Goal: Task Accomplishment & Management: Use online tool/utility

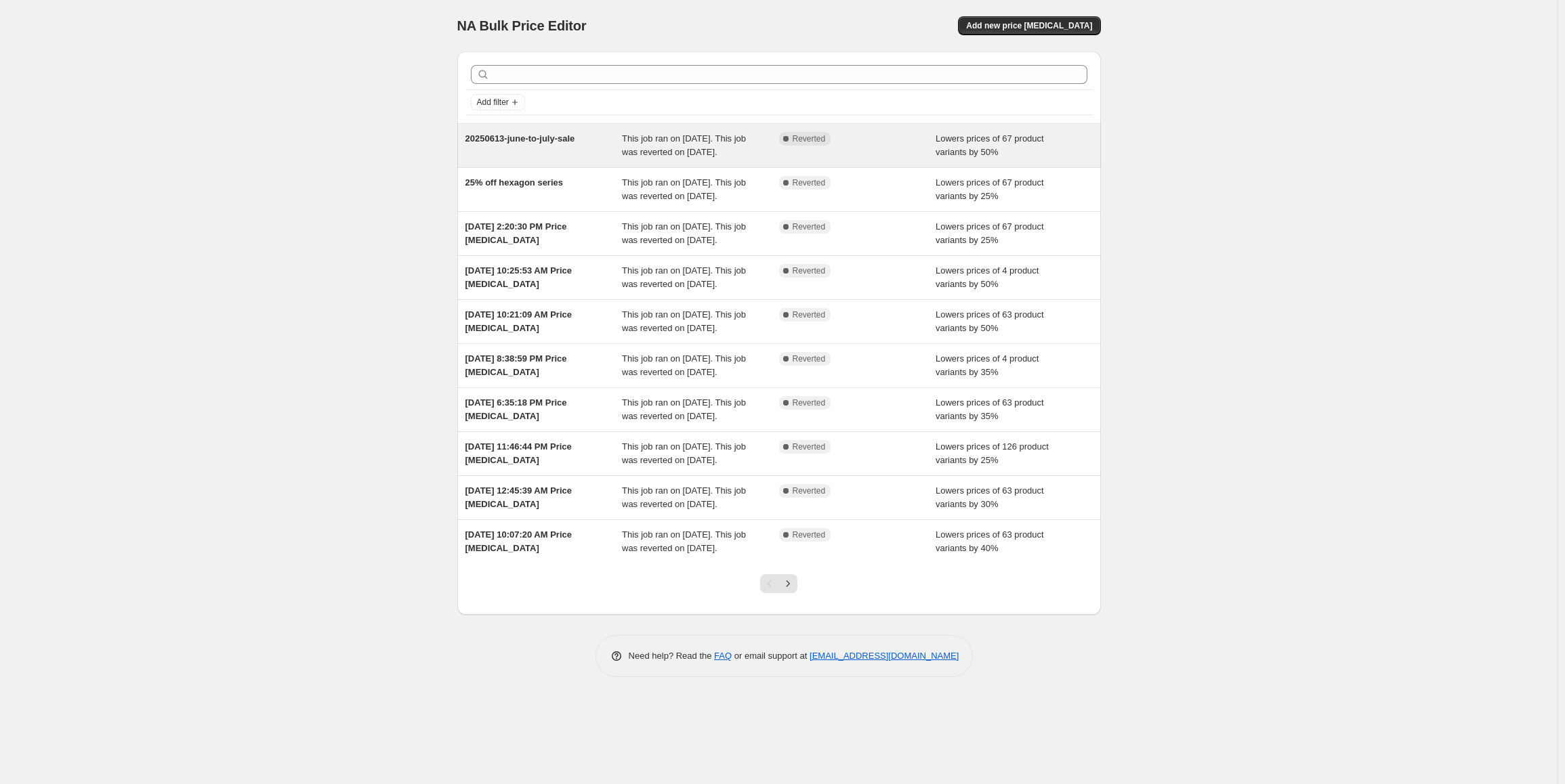
click at [1022, 143] on span "Lowers prices of 67 product variants by 50%" at bounding box center [990, 146] width 108 height 24
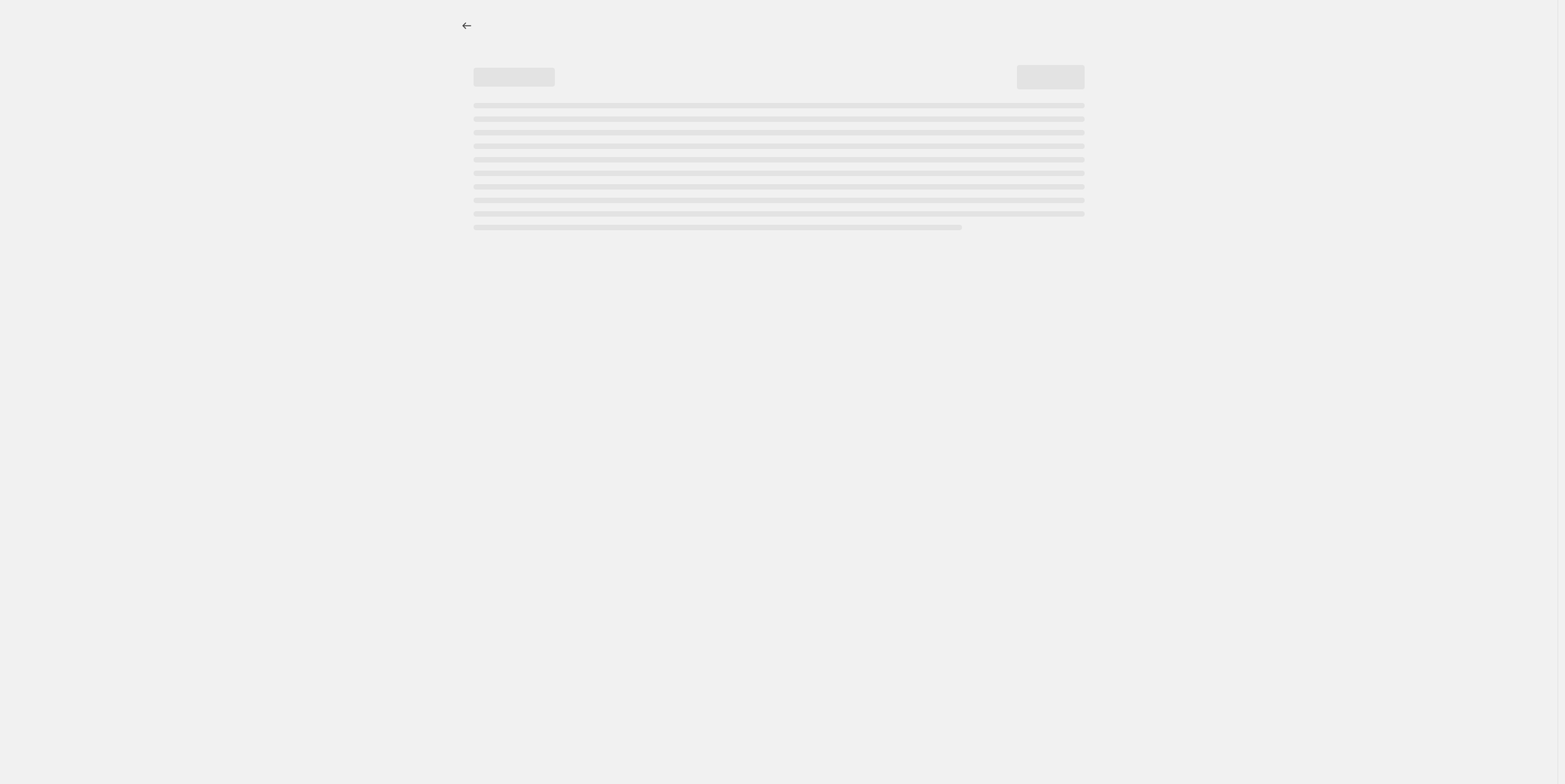
select select "percentage"
select select "collection"
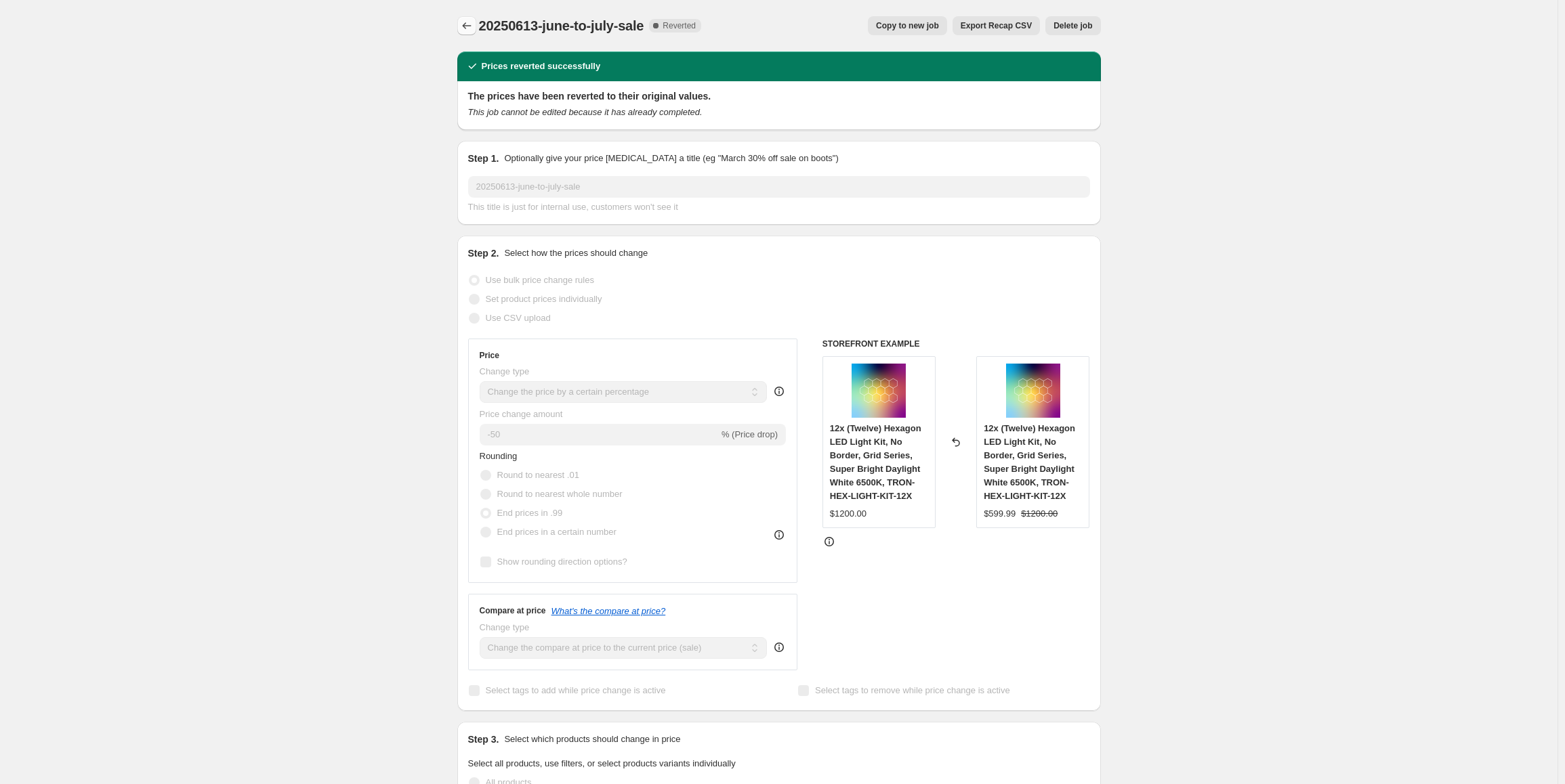
click at [462, 25] on button "Price change jobs" at bounding box center [467, 26] width 19 height 19
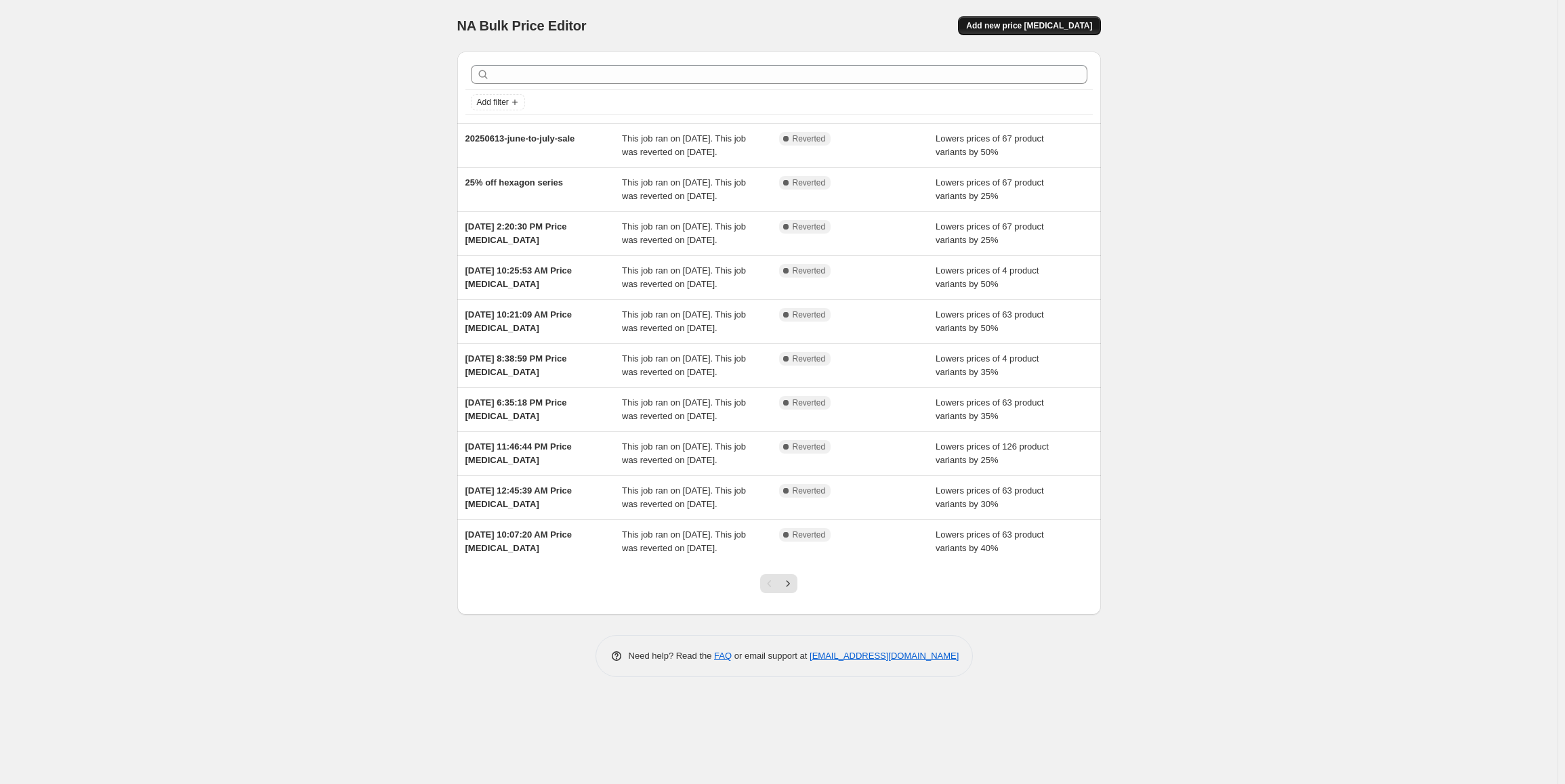
click at [1044, 31] on button "Add new price change job" at bounding box center [1029, 26] width 142 height 19
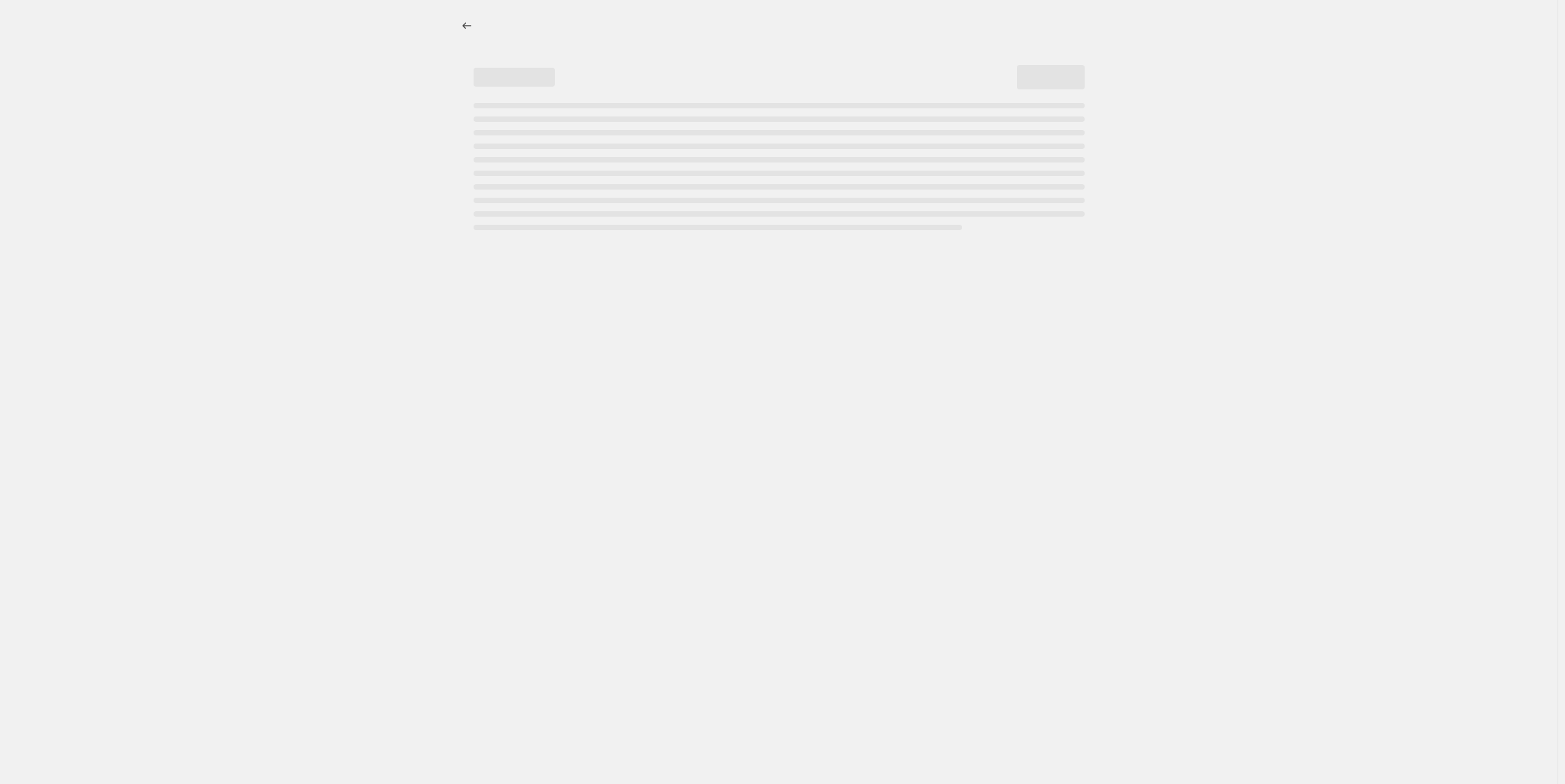
select select "percentage"
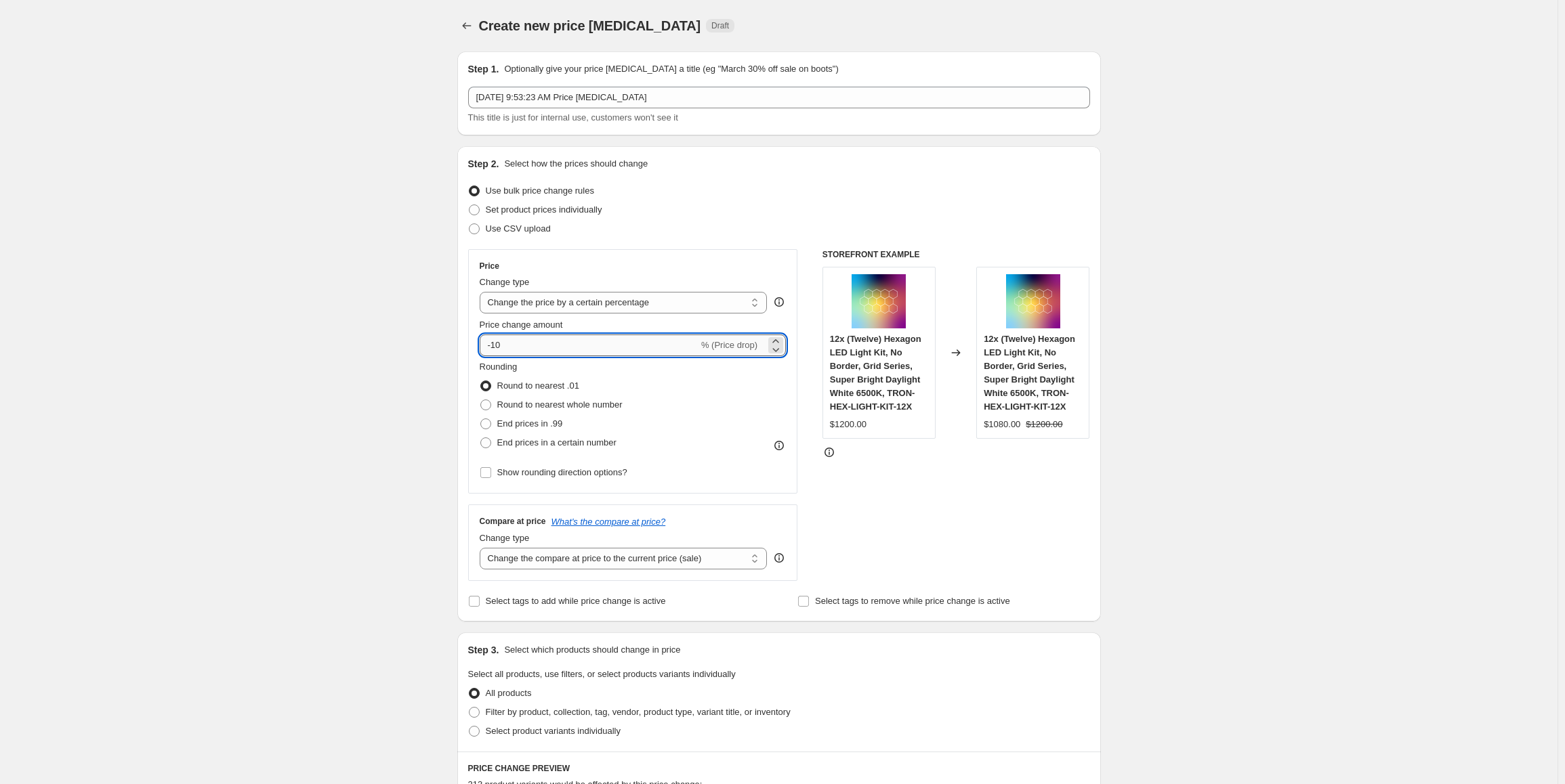
click at [603, 350] on input "-10" at bounding box center [589, 344] width 219 height 21
click at [603, 349] on input "-10" at bounding box center [589, 344] width 219 height 21
type input "-1"
type input "-30"
click at [396, 363] on div "Create new price change job. This page is ready Create new price change job Dra…" at bounding box center [778, 721] width 1557 height 1443
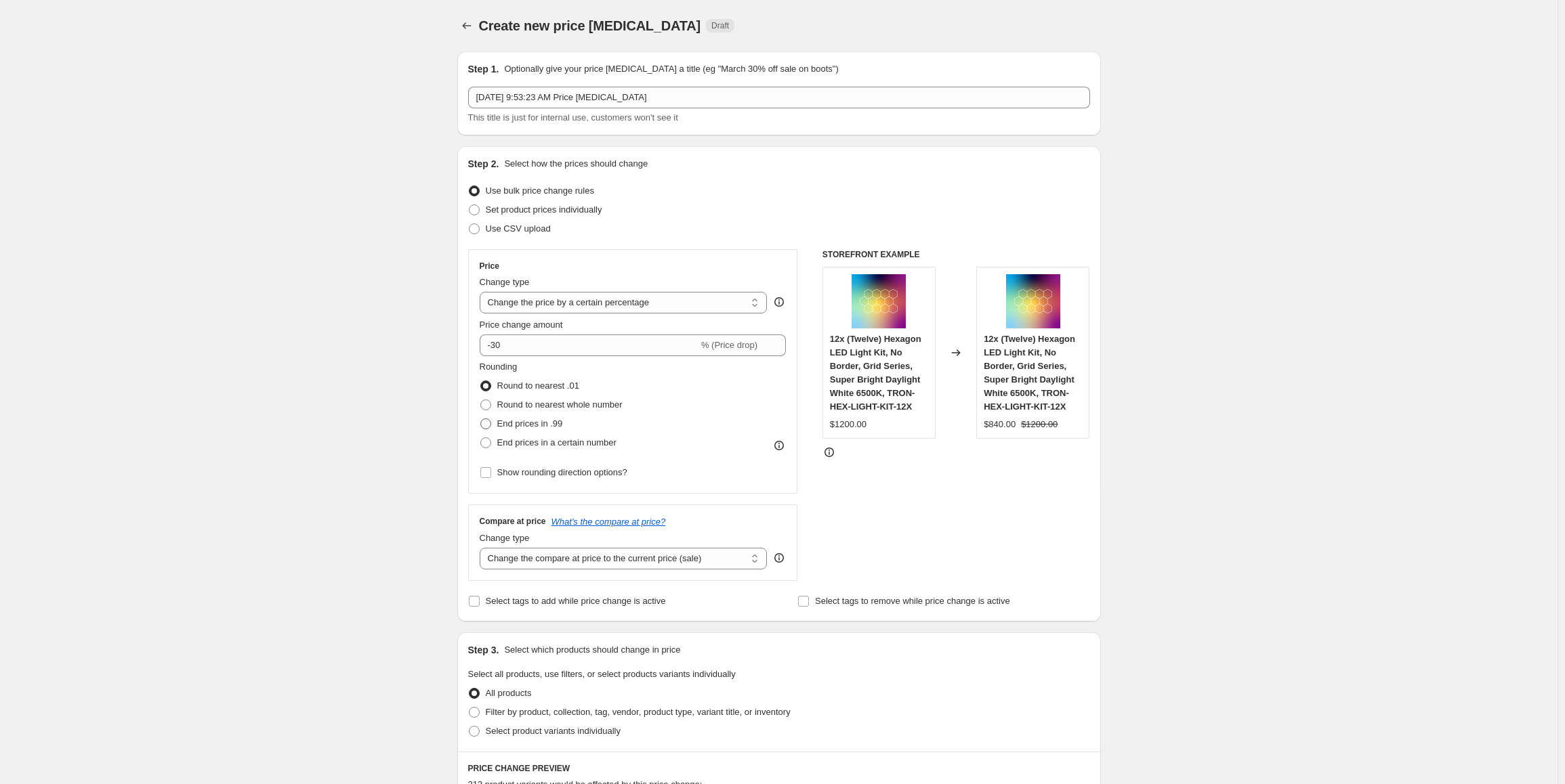
click at [491, 426] on span at bounding box center [485, 423] width 11 height 11
click at [481, 419] on input "End prices in .99" at bounding box center [480, 418] width 1 height 1
radio input "true"
click at [430, 424] on div "Create new price change job. This page is ready Create new price change job Dra…" at bounding box center [778, 721] width 1557 height 1443
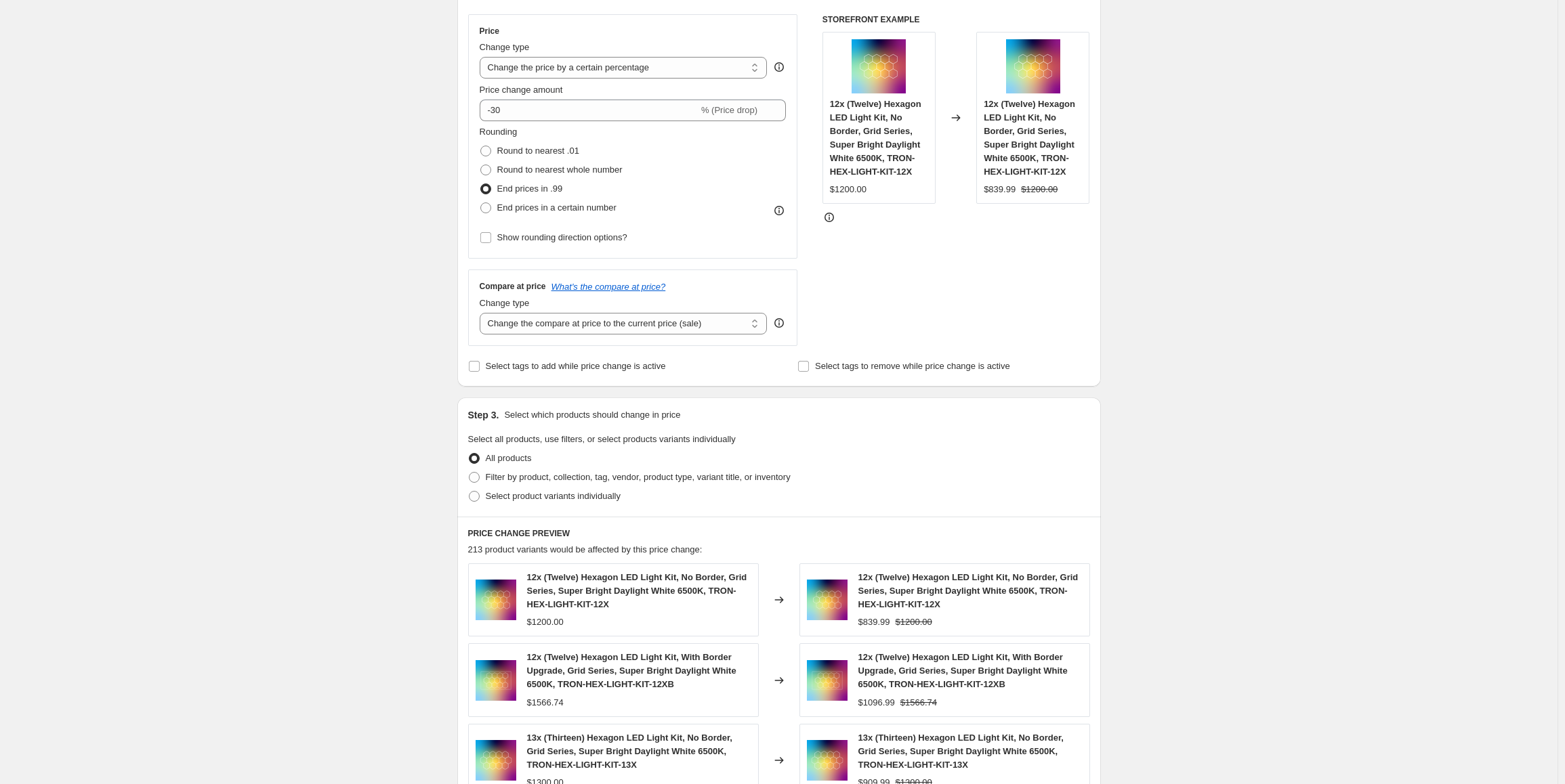
scroll to position [338, 0]
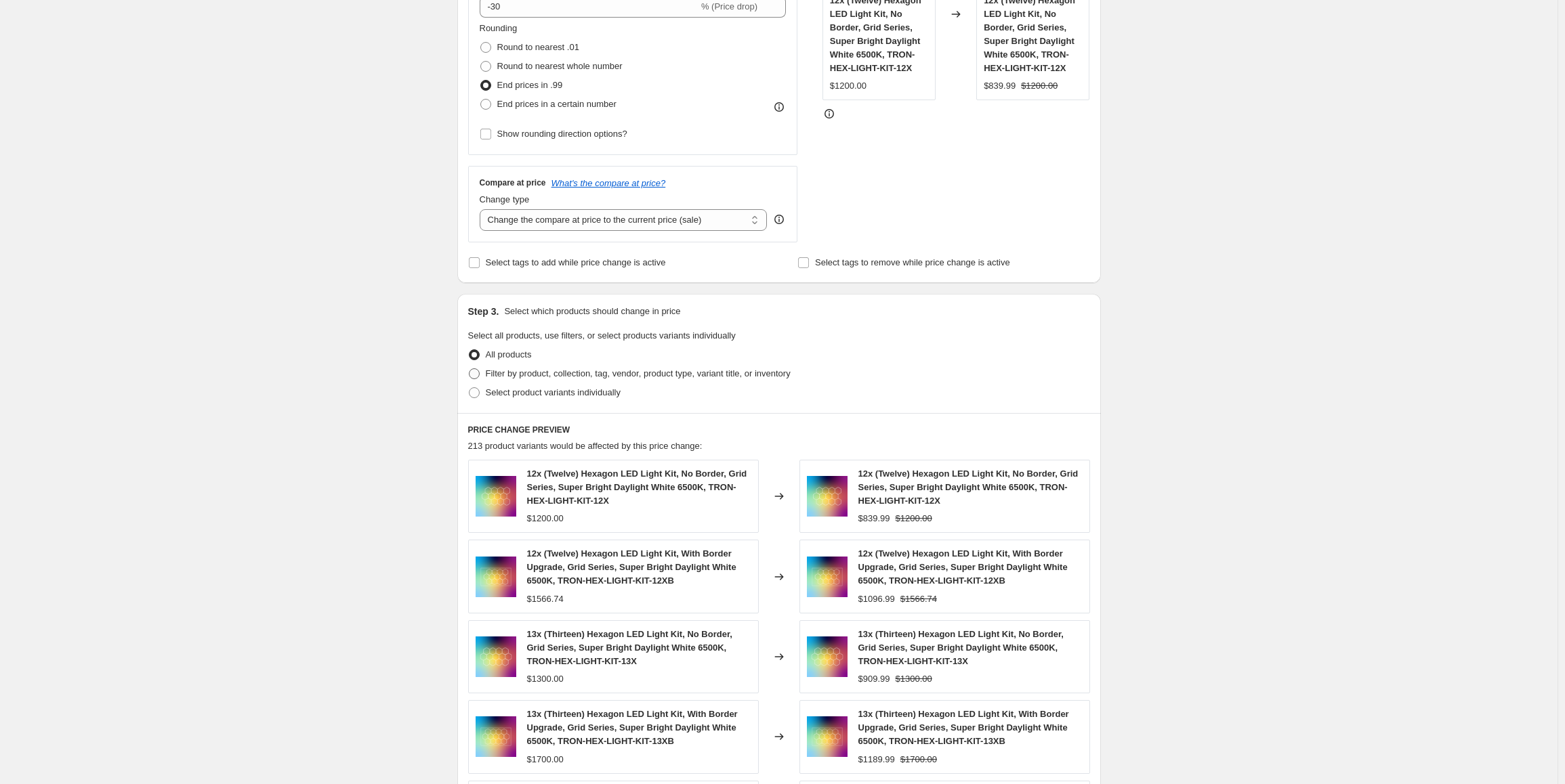
click at [480, 374] on span at bounding box center [474, 374] width 11 height 11
click at [470, 369] on input "Filter by product, collection, tag, vendor, product type, variant title, or inv…" at bounding box center [469, 368] width 1 height 1
radio input "true"
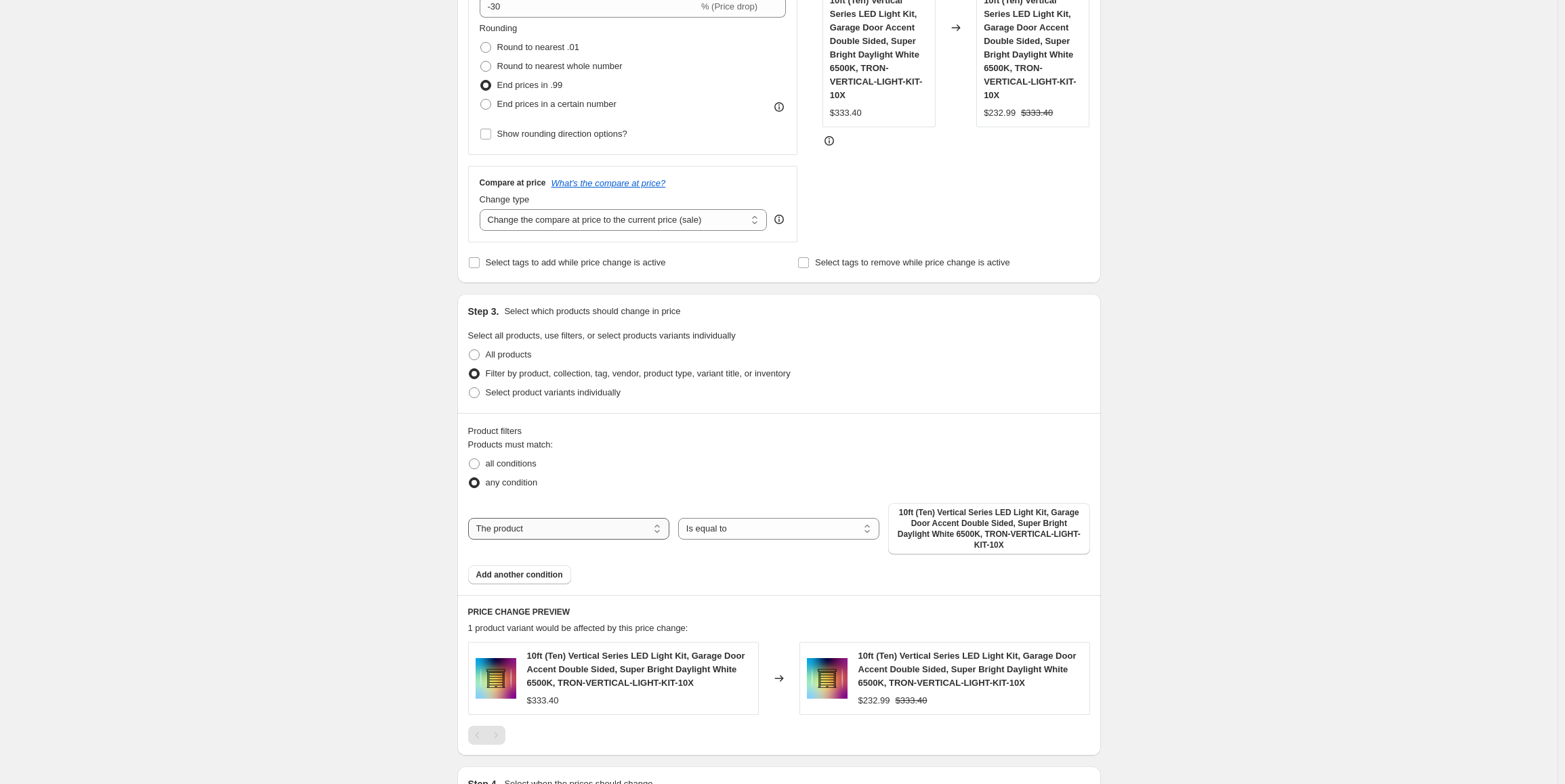
click at [597, 527] on select "The product The product's collection The product's tag The product's vendor The…" at bounding box center [568, 529] width 201 height 21
select select "collection"
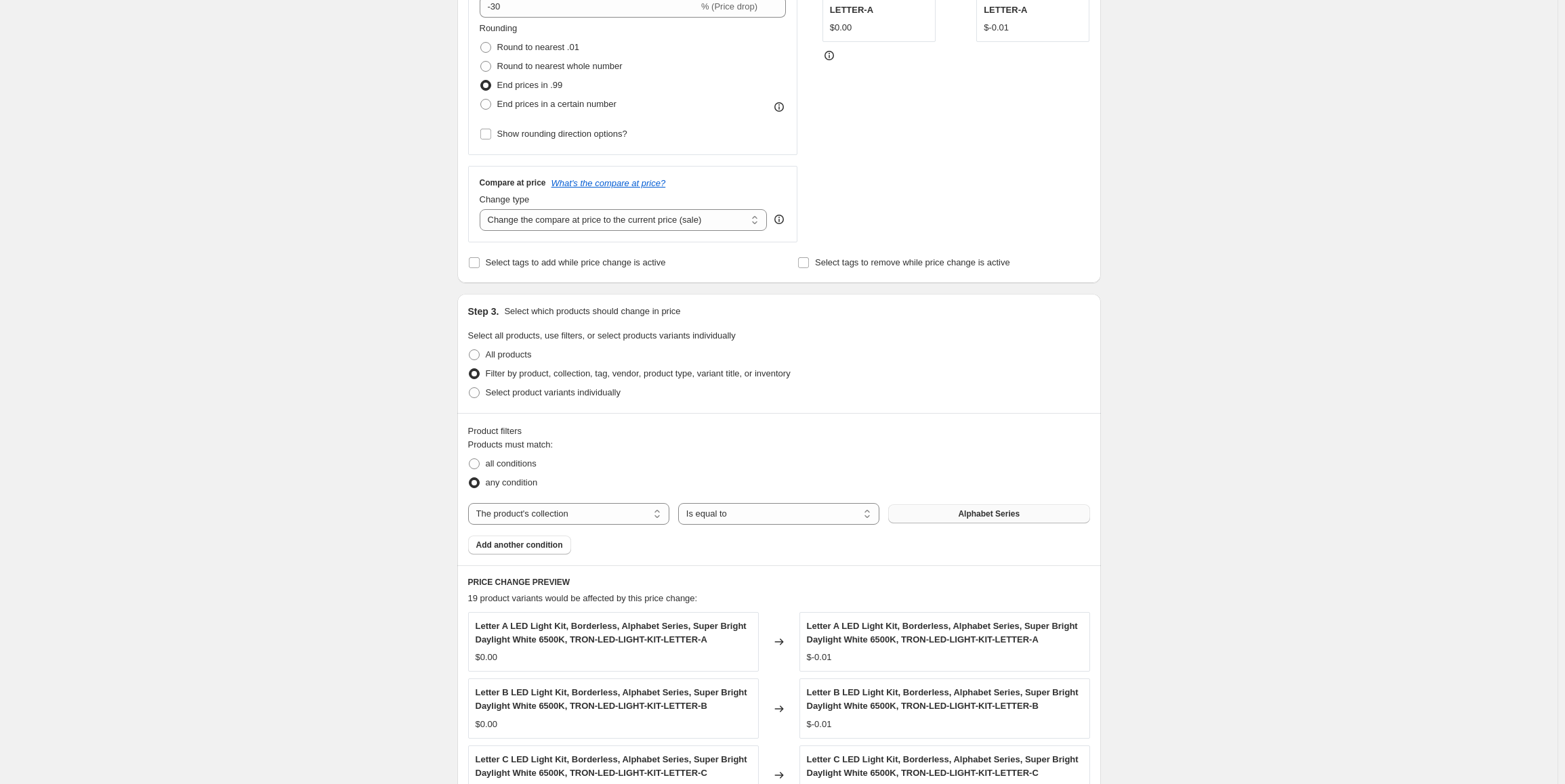
click at [944, 514] on button "Alphabet Series" at bounding box center [988, 514] width 201 height 19
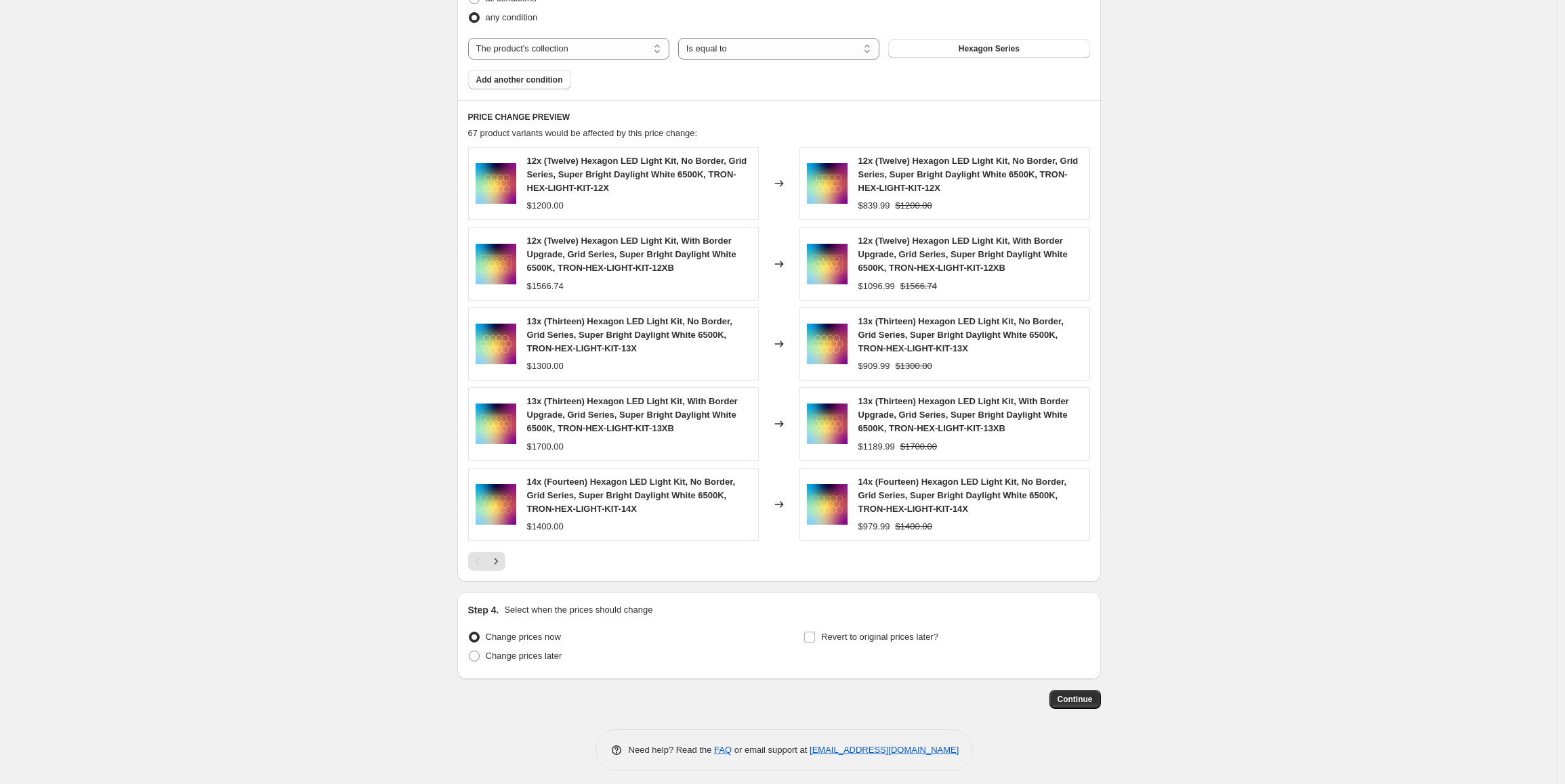
scroll to position [812, 0]
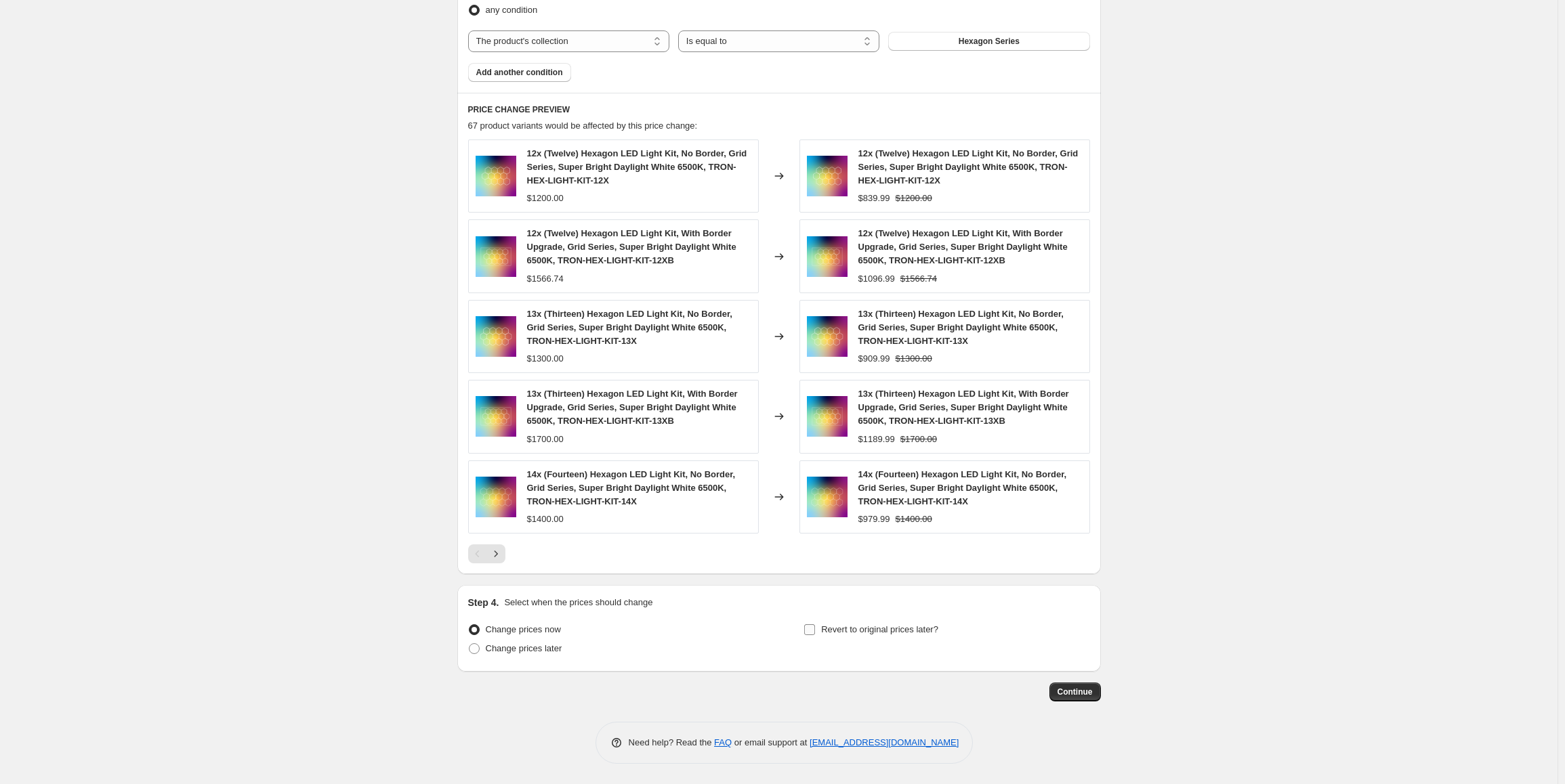
click at [808, 625] on input "Revert to original prices later?" at bounding box center [809, 630] width 11 height 11
checkbox input "true"
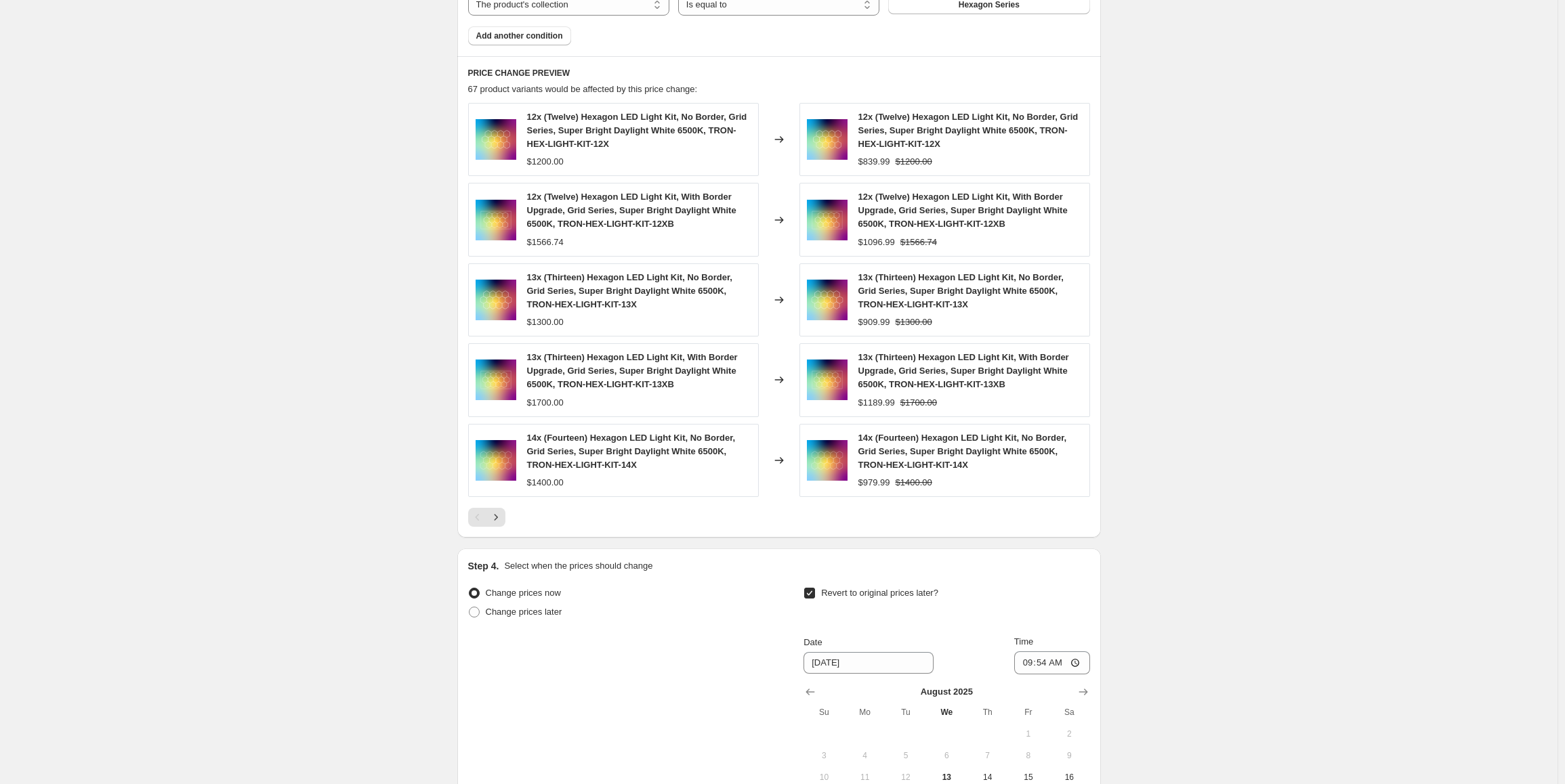
scroll to position [1015, 0]
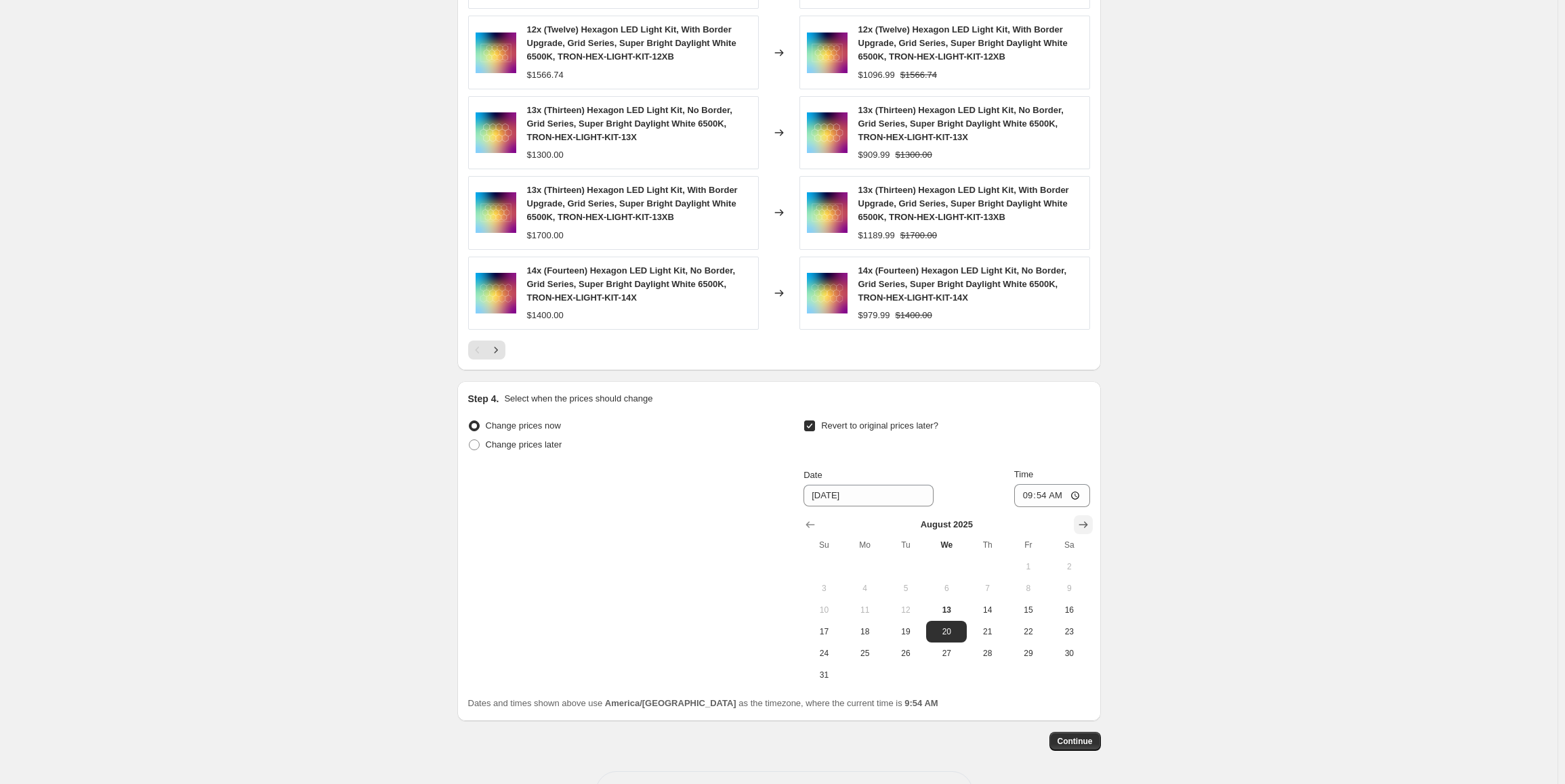
click at [1090, 523] on icon "Show next month, September 2025" at bounding box center [1083, 525] width 14 height 14
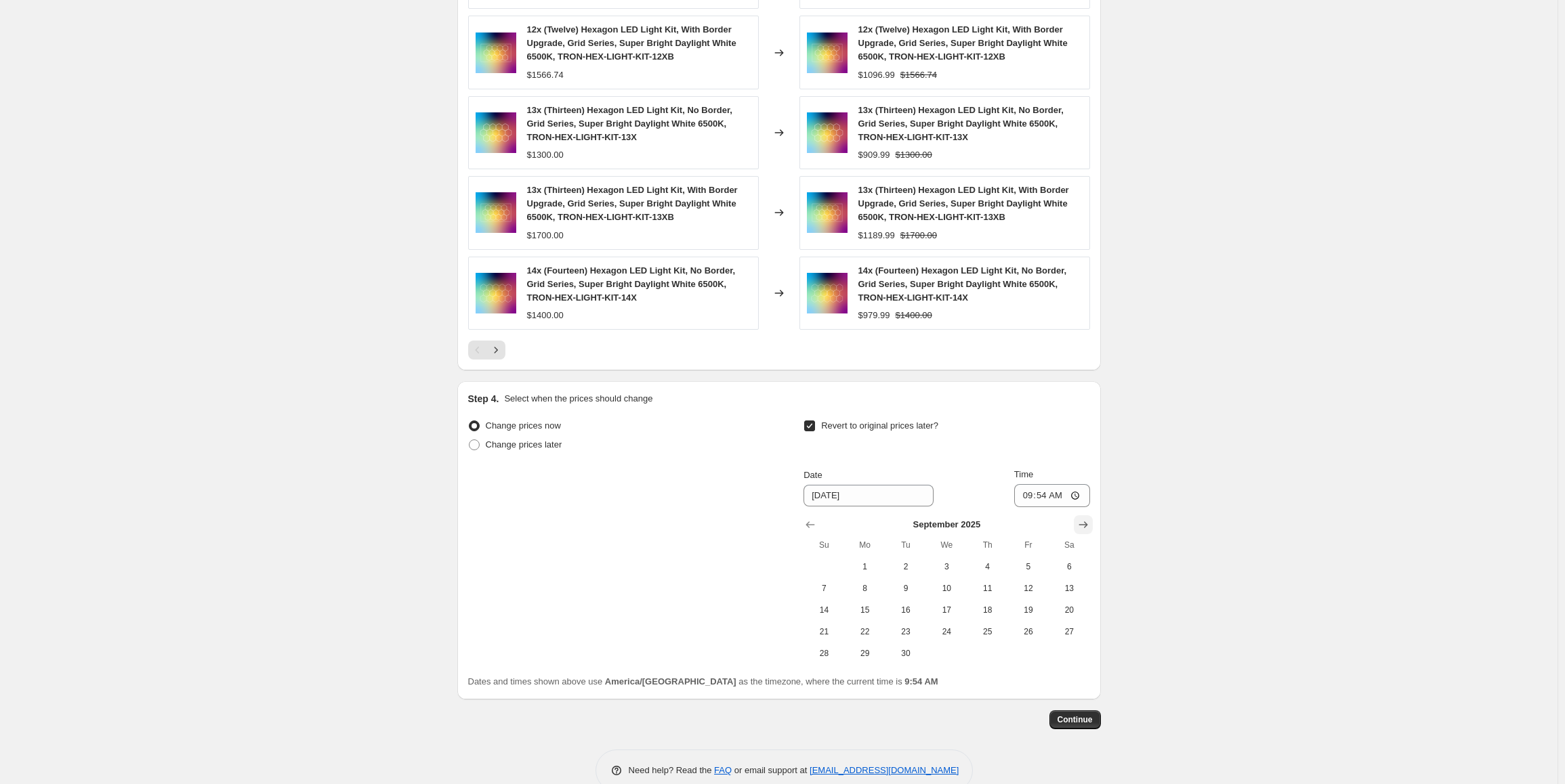
click at [1082, 523] on button "Show next month, October 2025" at bounding box center [1083, 524] width 19 height 19
click at [817, 522] on icon "Show previous month, September 2025" at bounding box center [810, 525] width 14 height 14
click at [920, 656] on span "30" at bounding box center [905, 653] width 30 height 11
type input "9/30/2025"
click at [1028, 496] on input "09:54" at bounding box center [1052, 495] width 76 height 23
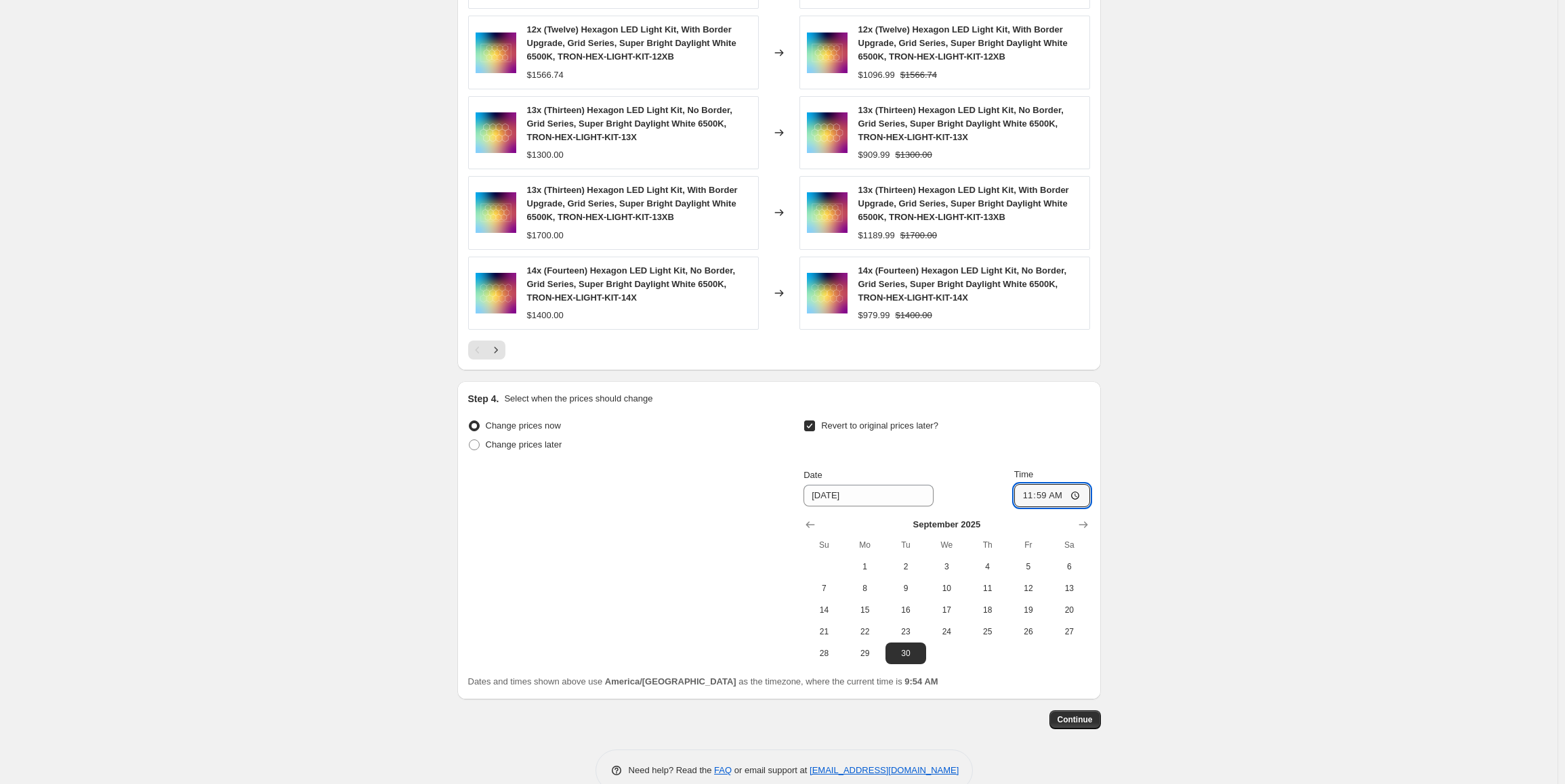
type input "23:59"
click at [1078, 725] on span "Continue" at bounding box center [1075, 720] width 35 height 11
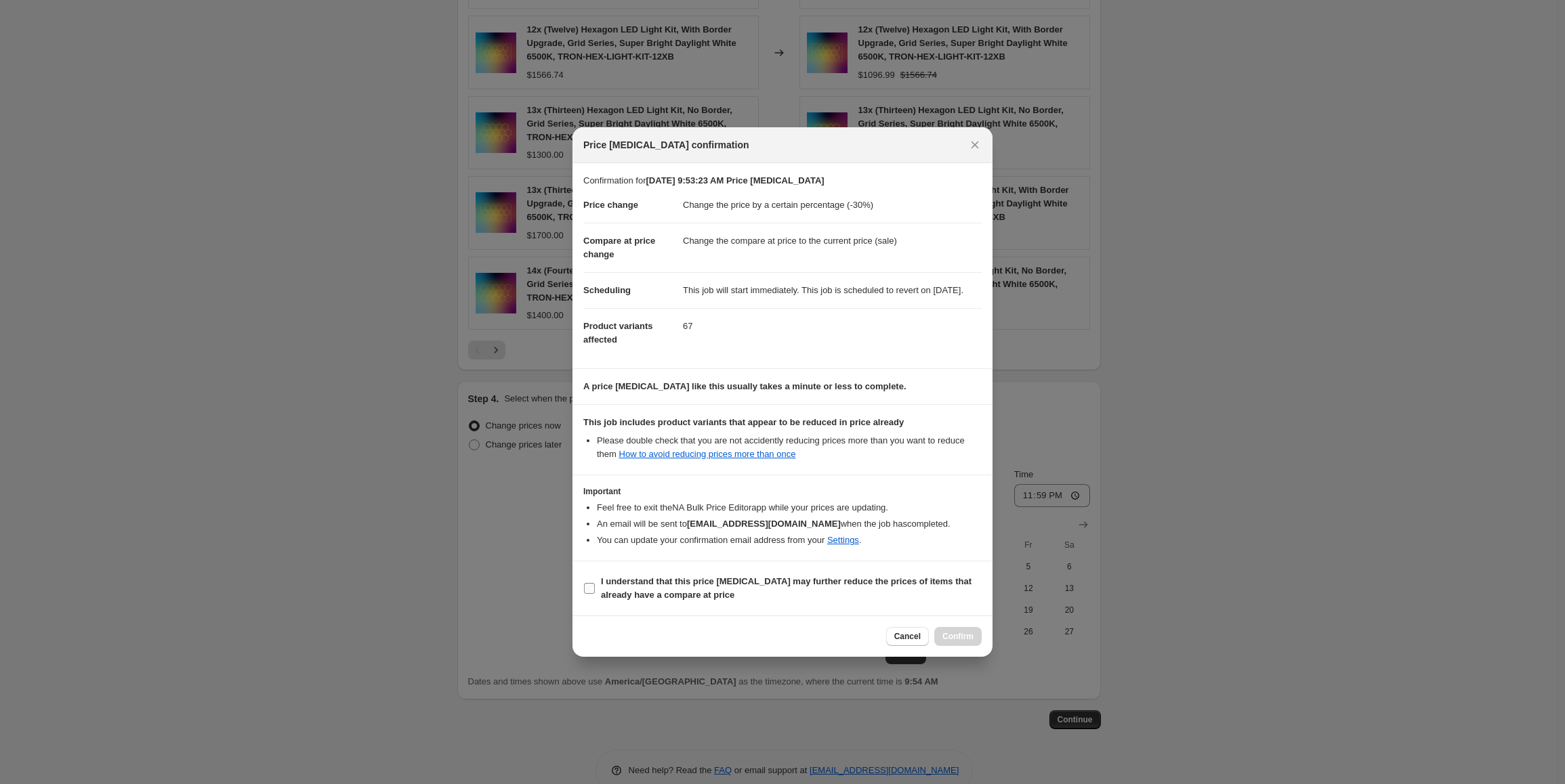
click at [777, 589] on b "I understand that this price change job may further reduce the prices of items …" at bounding box center [786, 589] width 370 height 24
click at [595, 589] on input "I understand that this price change job may further reduce the prices of items …" at bounding box center [589, 589] width 11 height 11
checkbox input "true"
click at [962, 642] on span "Confirm" at bounding box center [957, 637] width 31 height 11
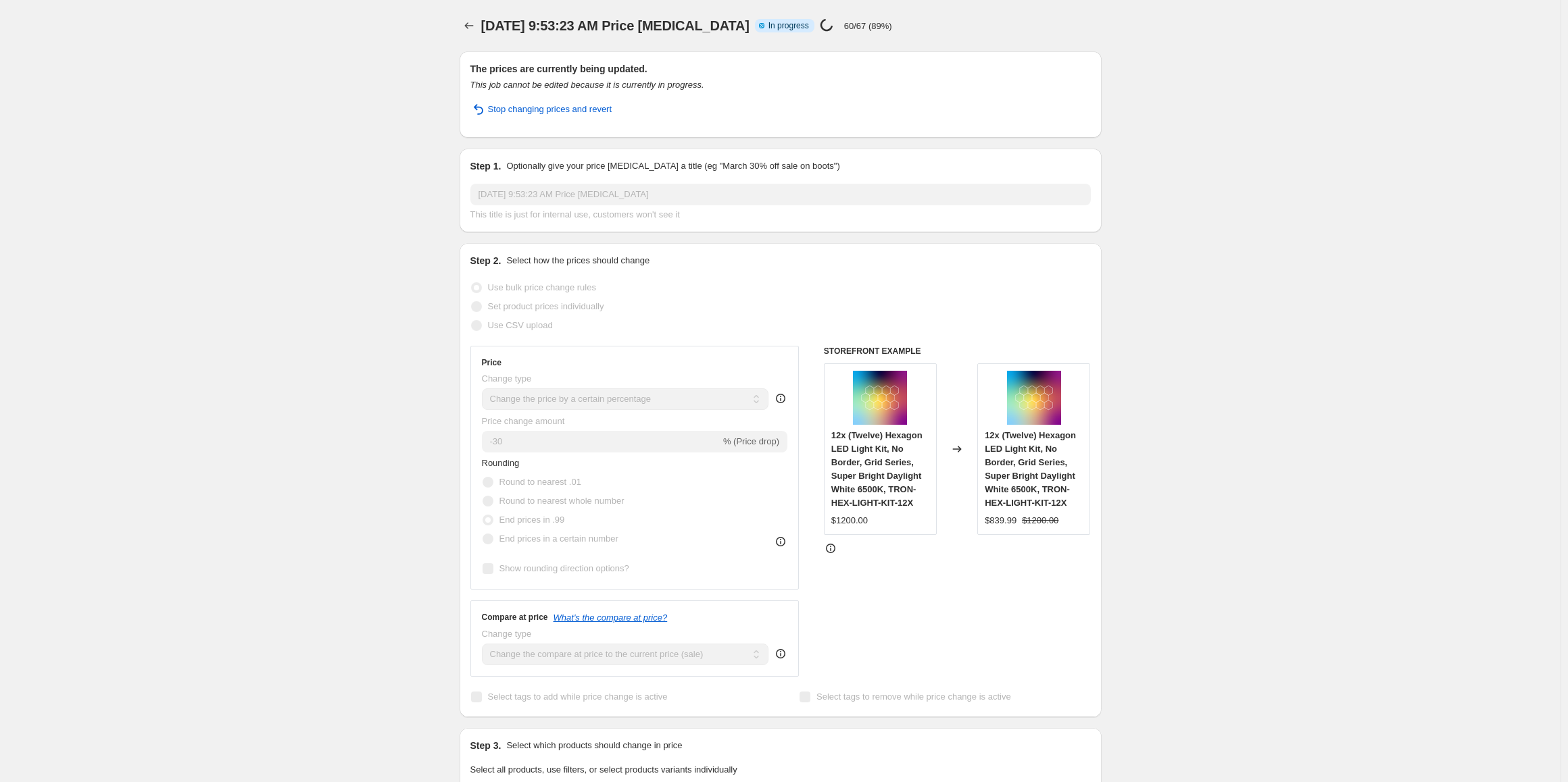
select select "percentage"
select select "collection"
